Goal: Task Accomplishment & Management: Use online tool/utility

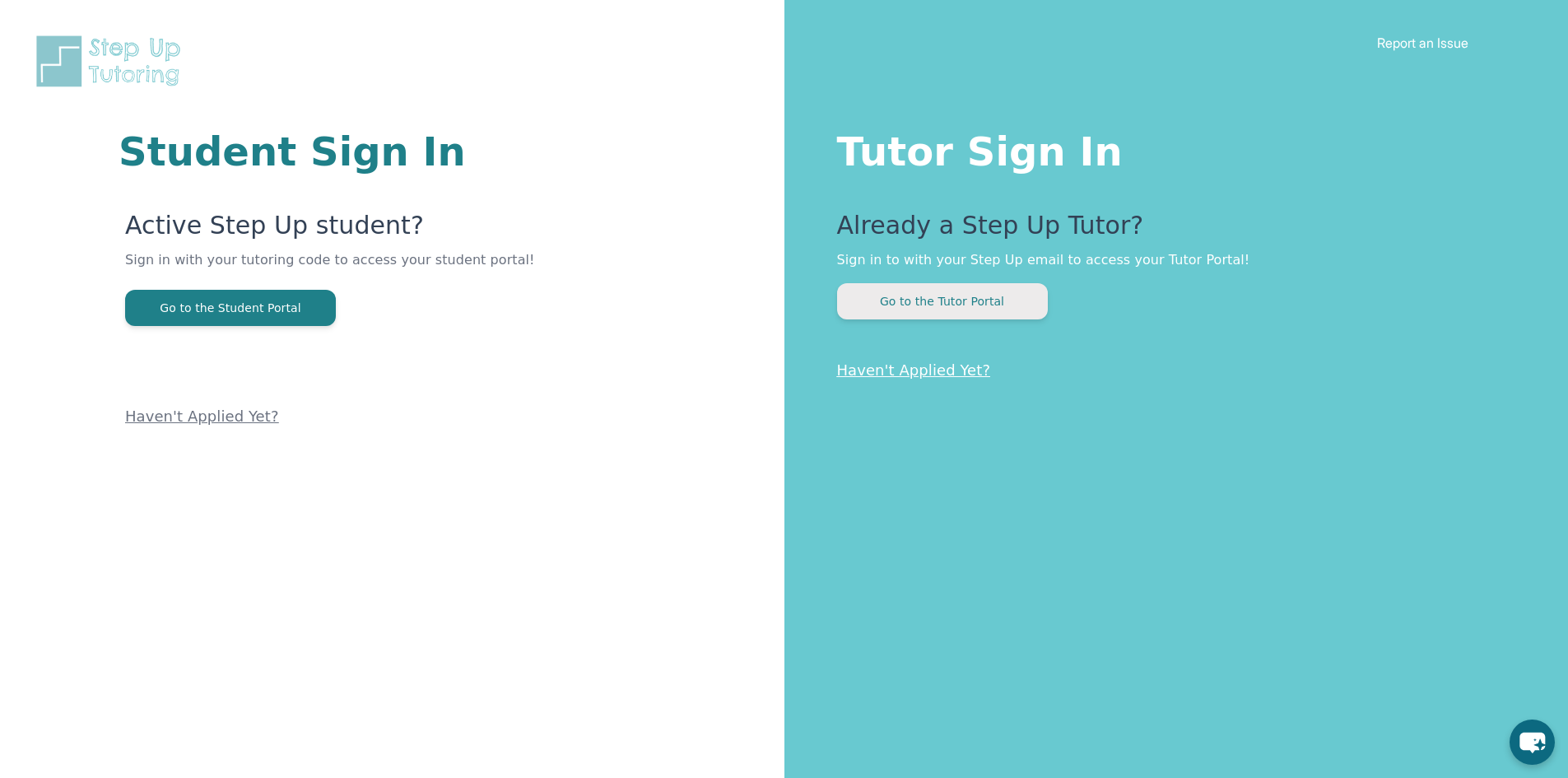
click at [988, 296] on button "Go to the Tutor Portal" at bounding box center [942, 301] width 211 height 37
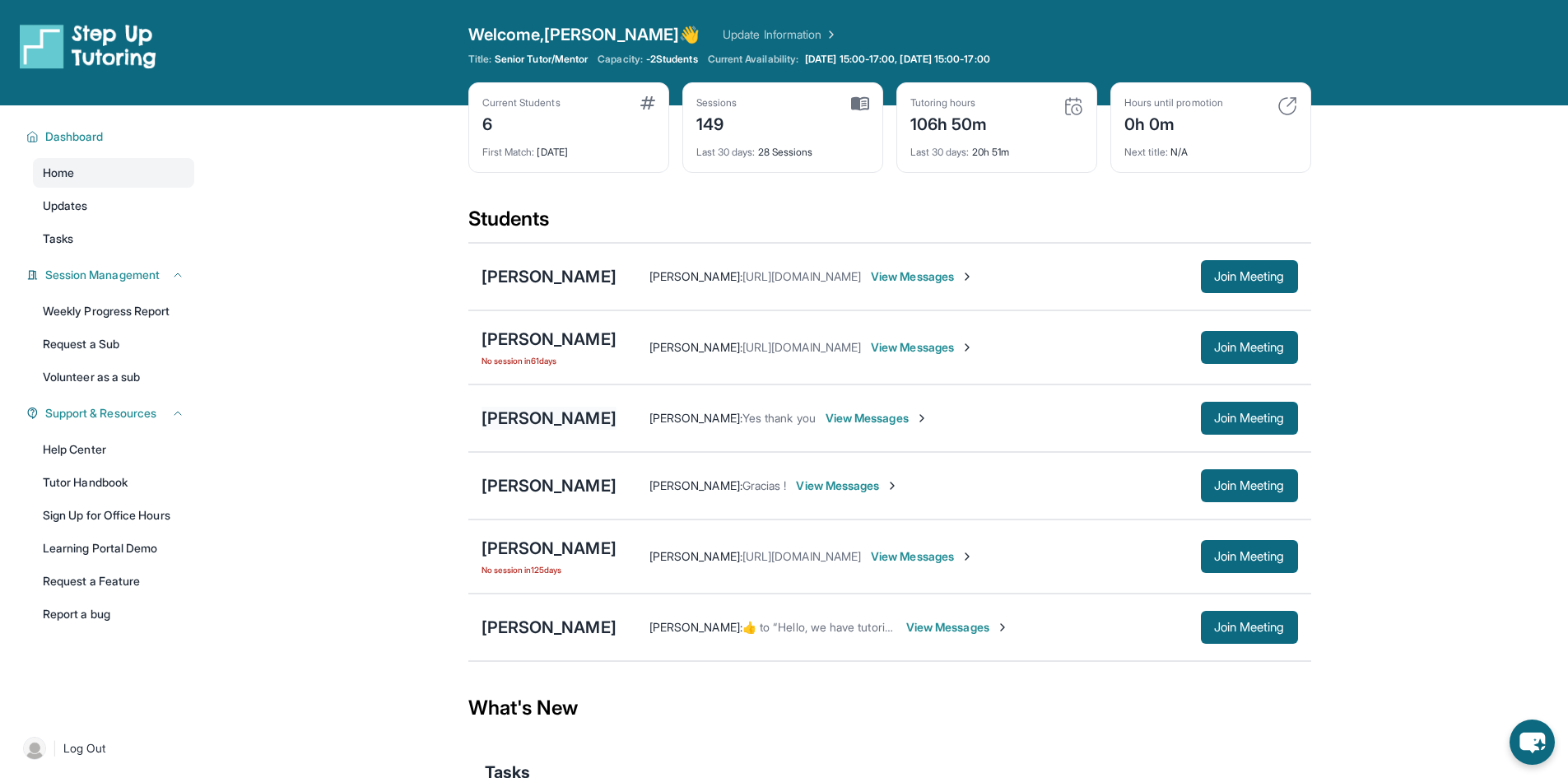
click at [604, 412] on div "[PERSON_NAME]" at bounding box center [549, 418] width 135 height 23
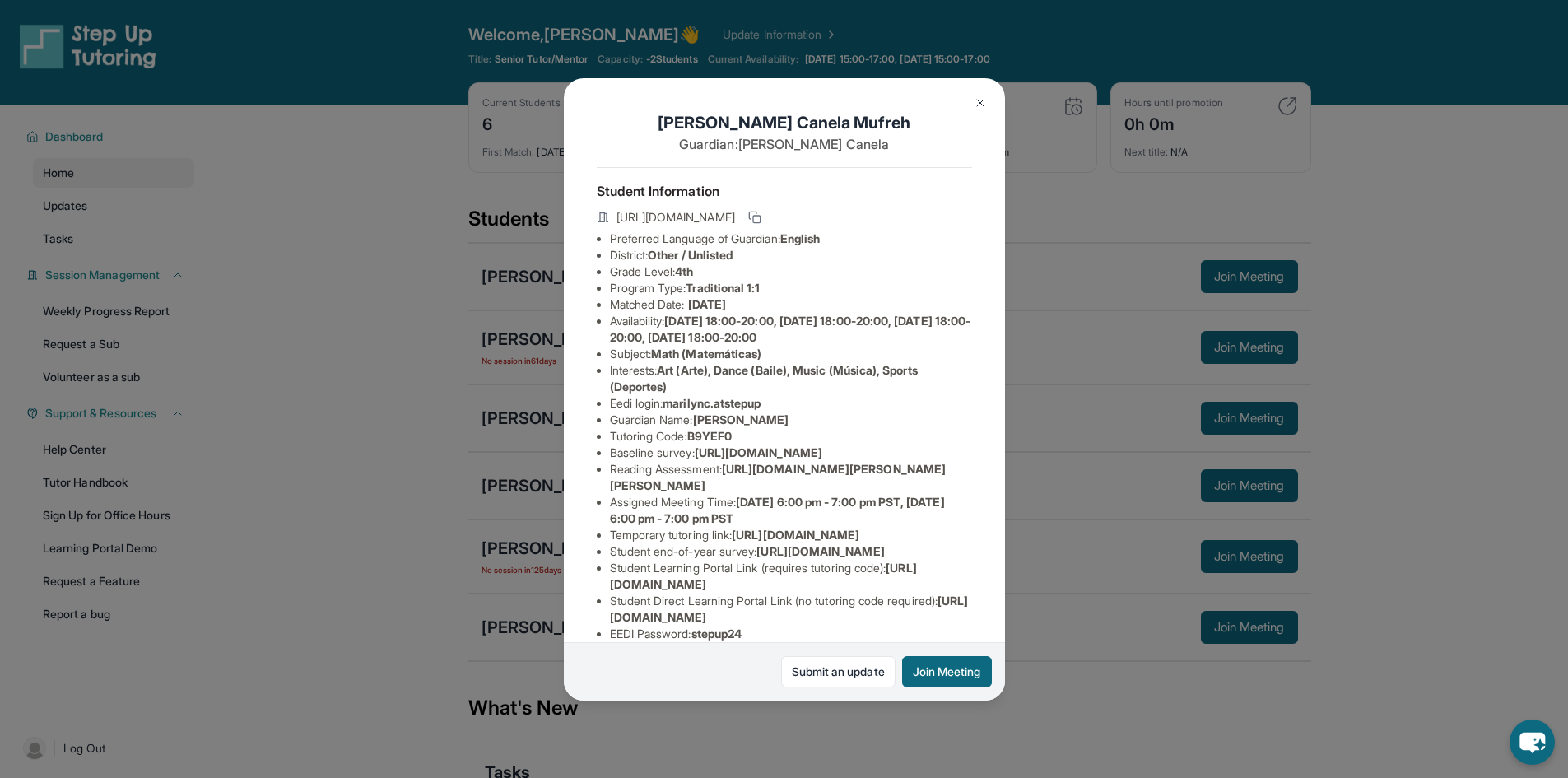
scroll to position [1, 0]
click at [979, 104] on img at bounding box center [981, 103] width 13 height 13
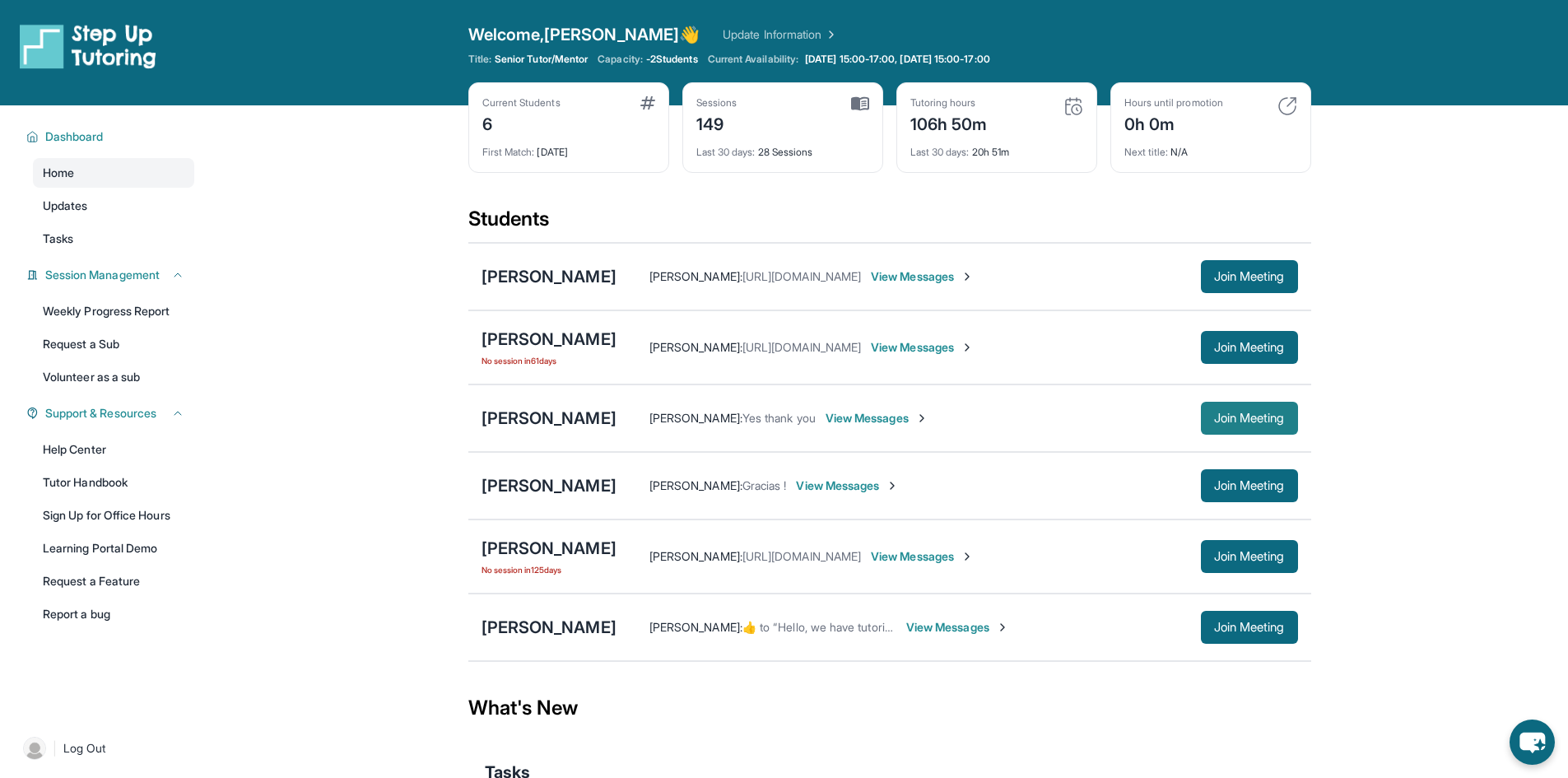
click at [1255, 413] on span "Join Meeting" at bounding box center [1250, 418] width 71 height 10
